Goal: Information Seeking & Learning: Learn about a topic

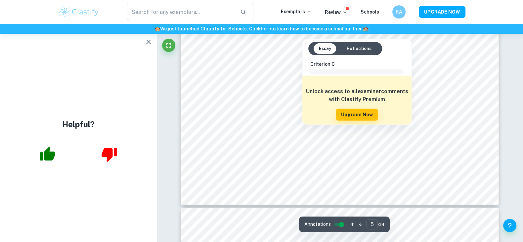
scroll to position [2192, 0]
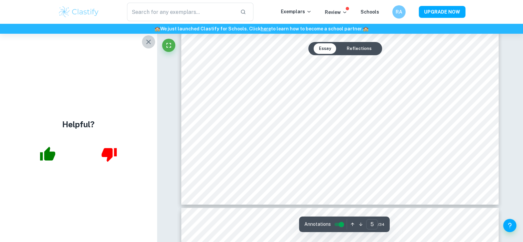
click at [147, 39] on icon "button" at bounding box center [148, 42] width 8 height 8
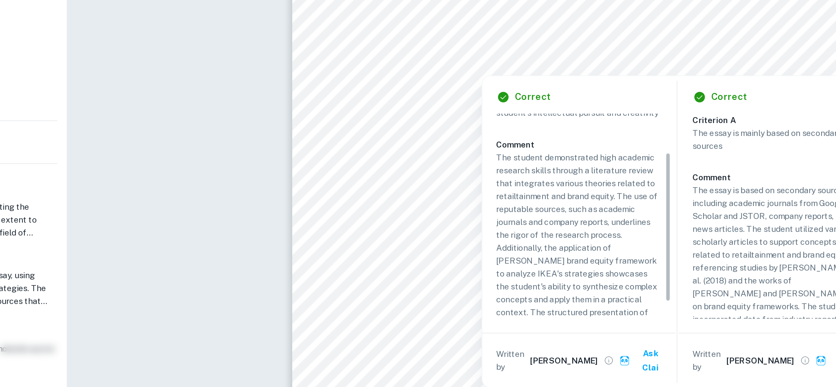
scroll to position [42, 0]
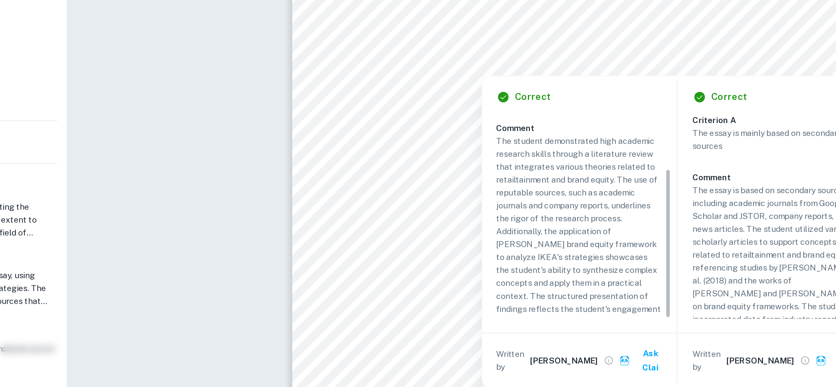
drag, startPoint x: 590, startPoint y: 259, endPoint x: 591, endPoint y: 299, distance: 40.0
click at [522, 242] on div "Criterion A The essay consists of research at a high, academic level and is pre…" at bounding box center [542, 251] width 99 height 116
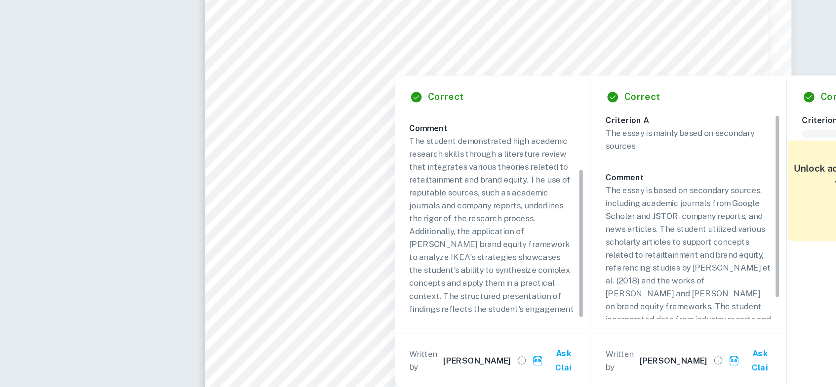
scroll to position [13, 0]
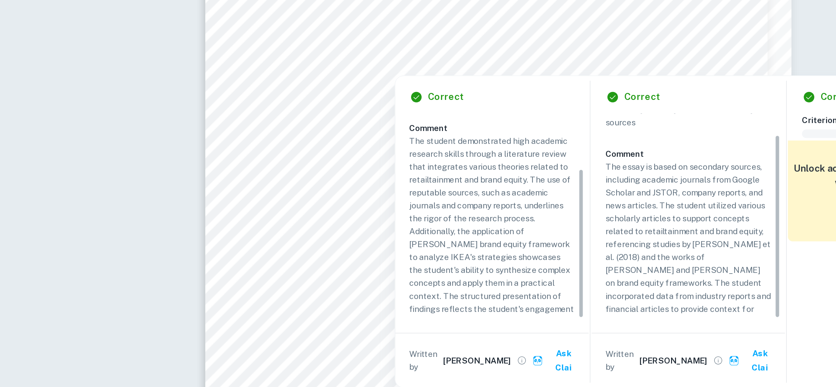
drag, startPoint x: 700, startPoint y: 248, endPoint x: 707, endPoint y: 282, distance: 35.5
click at [522, 242] on div "Correct Criterion A The essay consists of research at a high, academic level an…" at bounding box center [650, 260] width 331 height 176
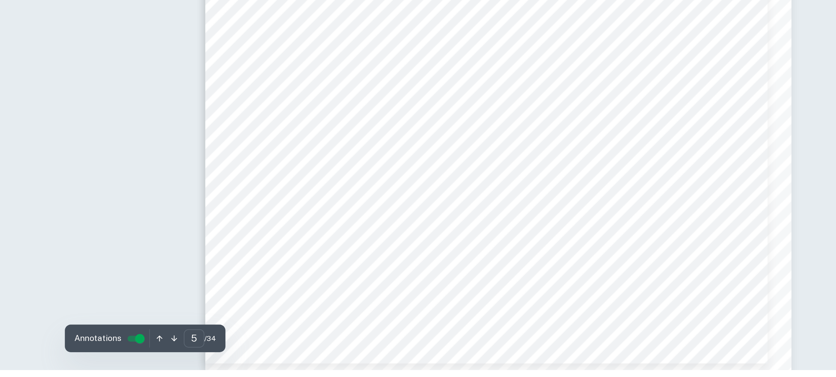
scroll to position [2099, 0]
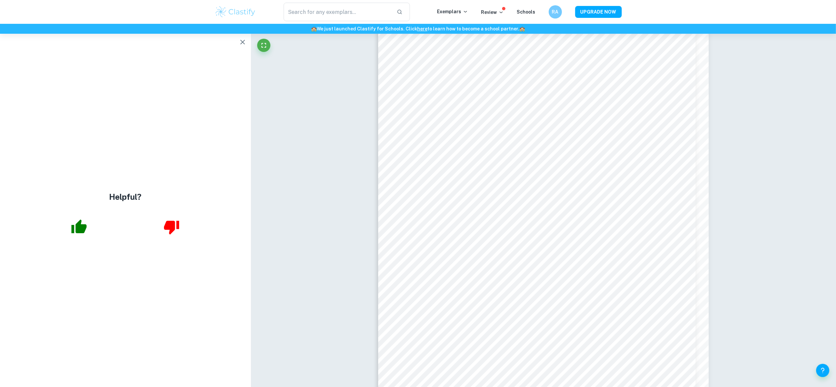
scroll to position [1541, 0]
